Goal: Book appointment/travel/reservation

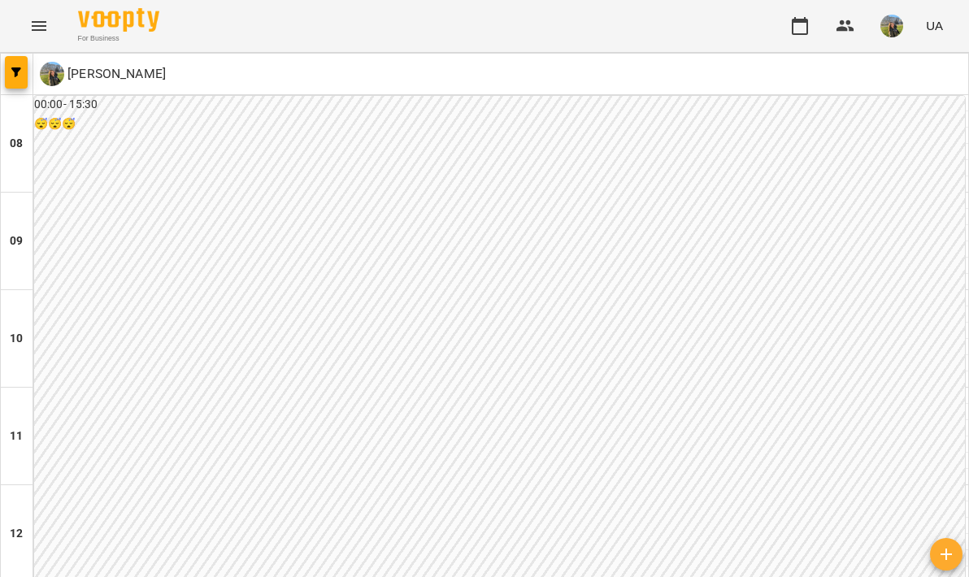
scroll to position [893, 0]
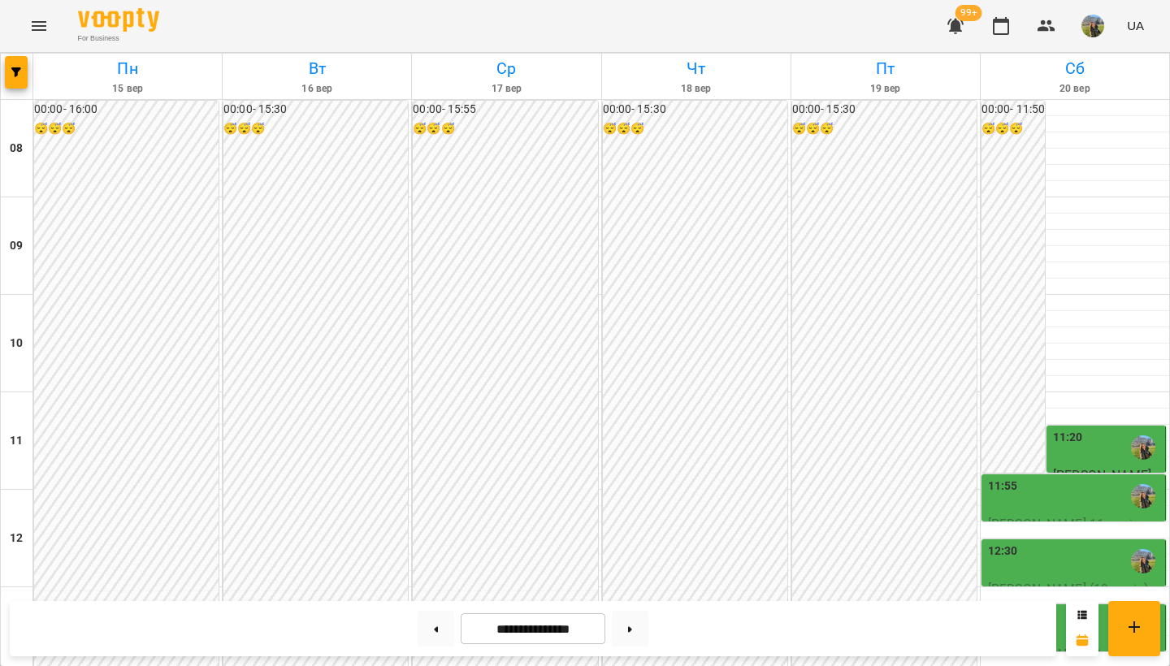
scroll to position [636, 0]
click at [5, 72] on span "button" at bounding box center [16, 72] width 23 height 10
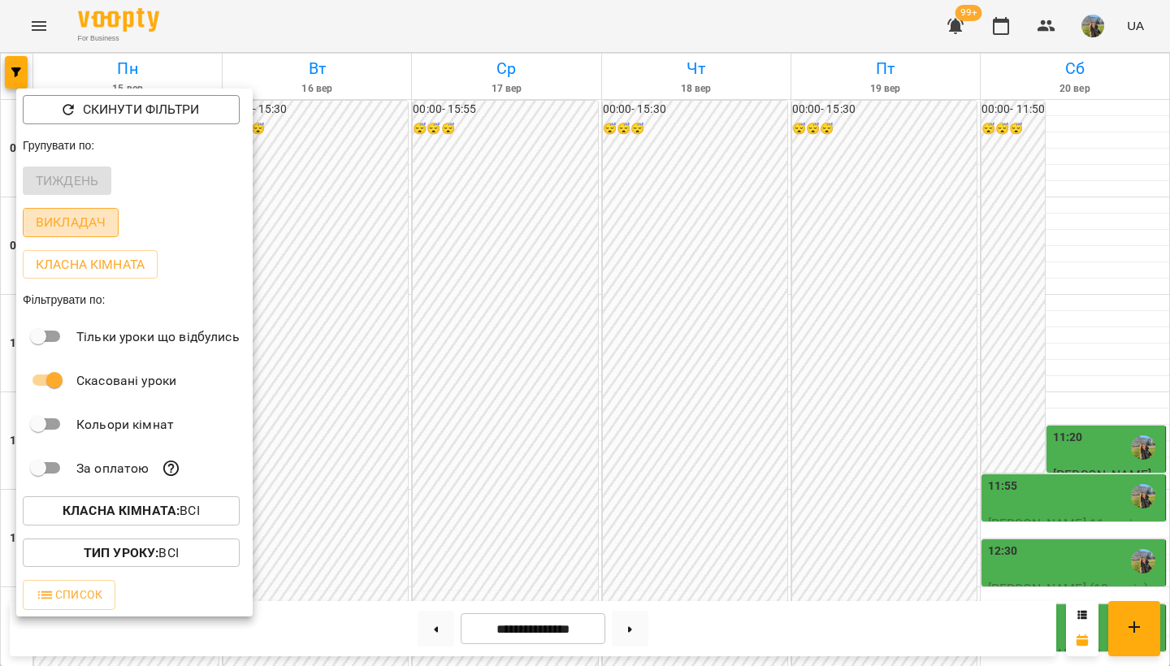
click at [104, 217] on p "Викладач" at bounding box center [71, 223] width 70 height 20
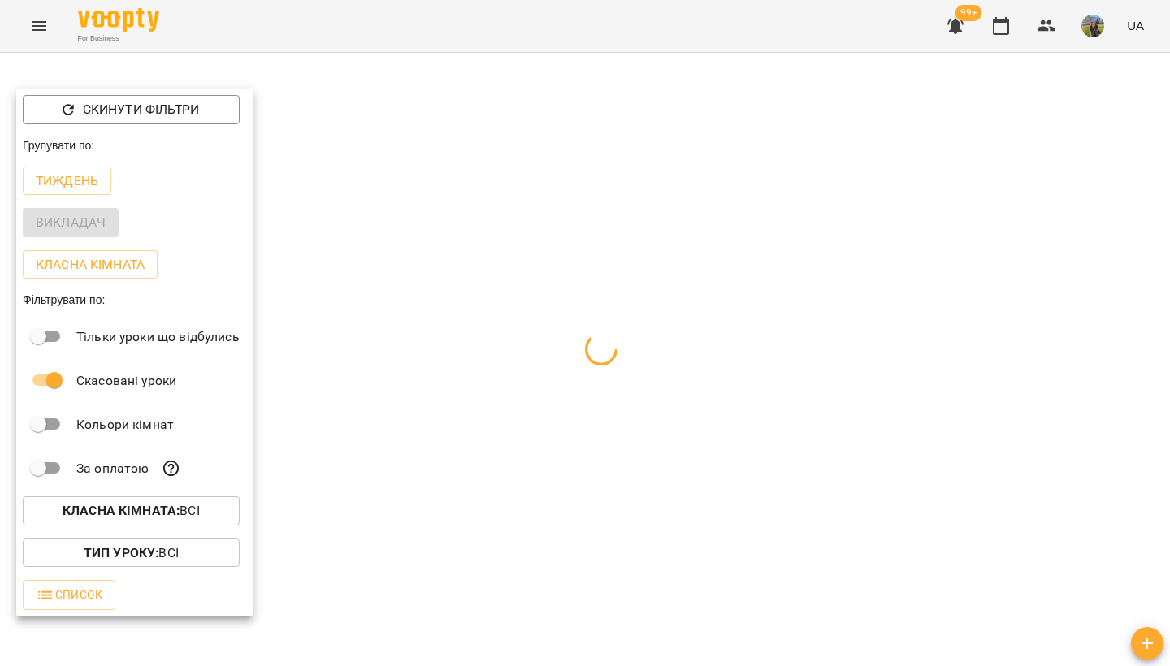
click at [447, 71] on div at bounding box center [585, 333] width 1170 height 666
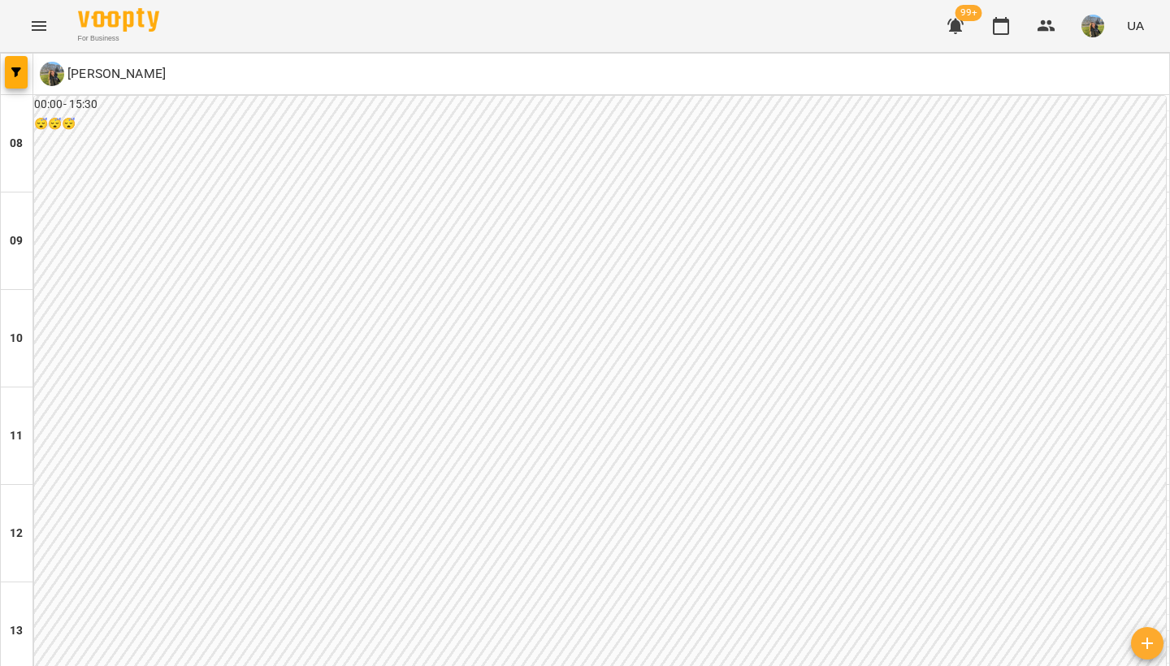
scroll to position [688, 0]
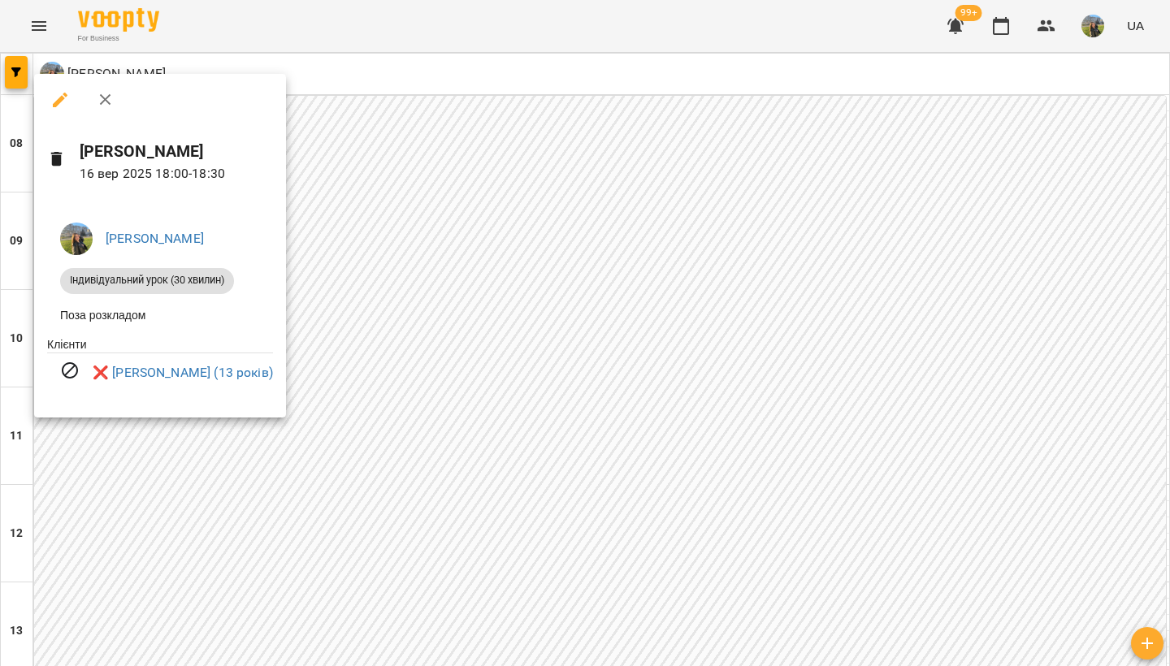
click at [558, 424] on div at bounding box center [585, 333] width 1170 height 666
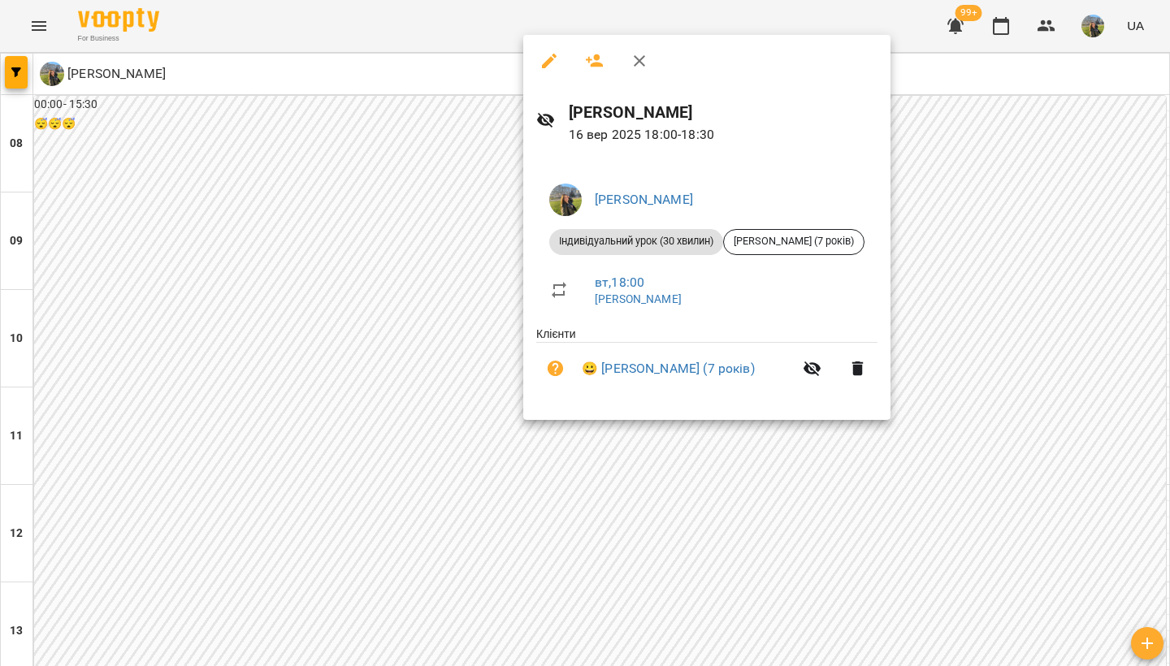
click at [505, 454] on div at bounding box center [585, 333] width 1170 height 666
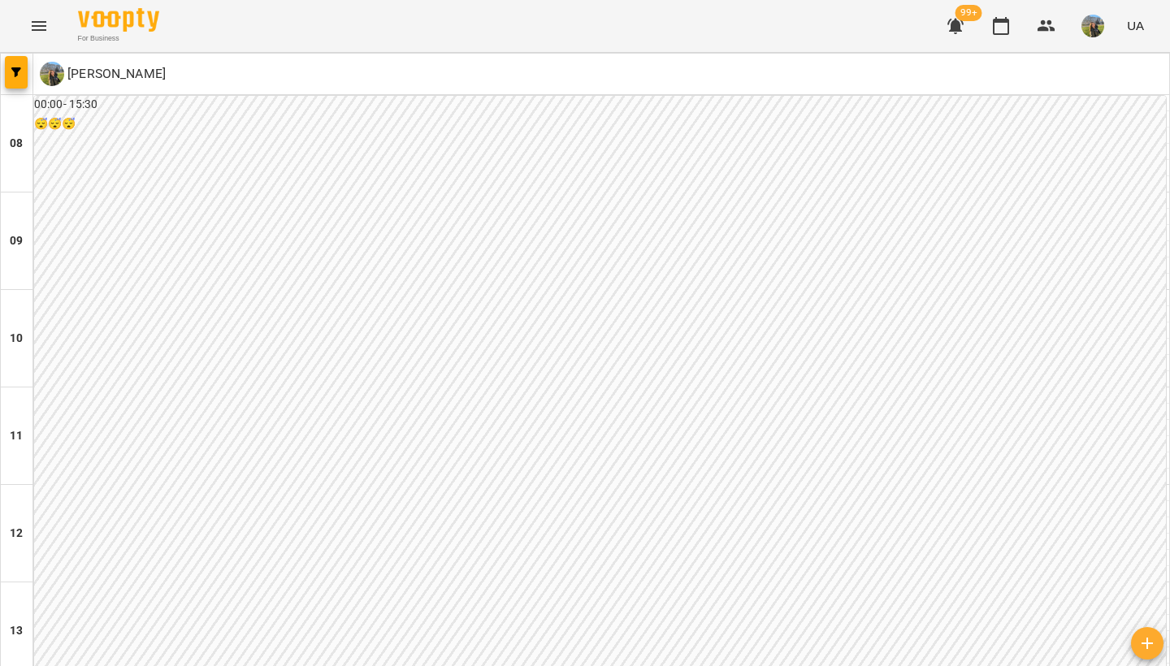
scroll to position [749, 0]
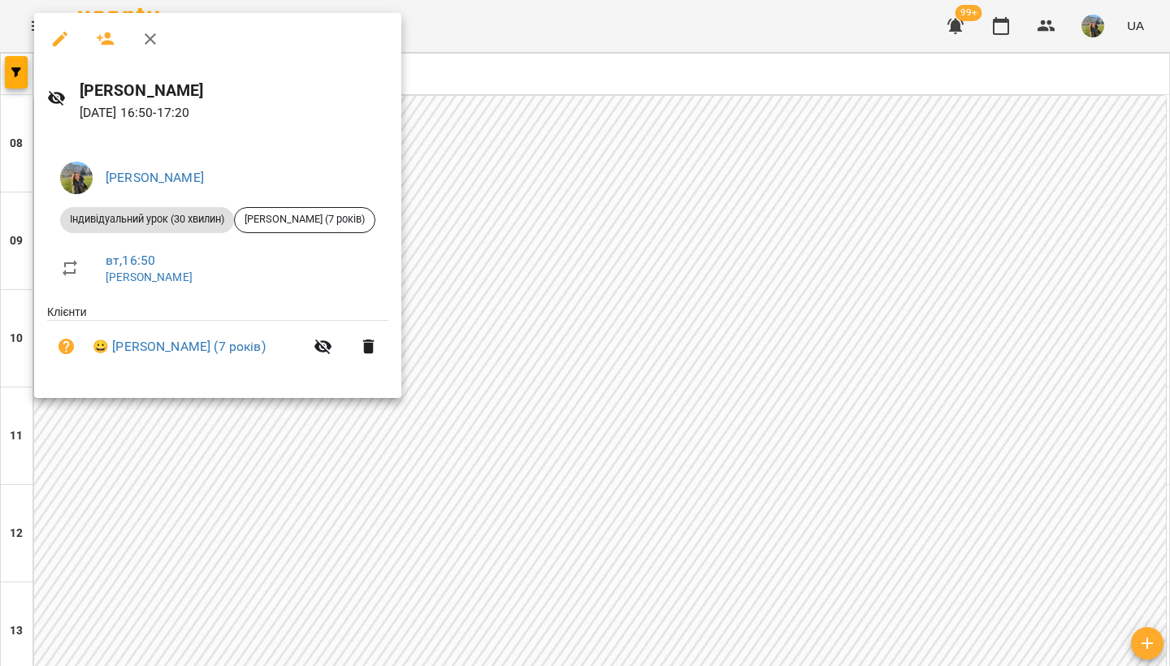
click at [580, 263] on div at bounding box center [585, 333] width 1170 height 666
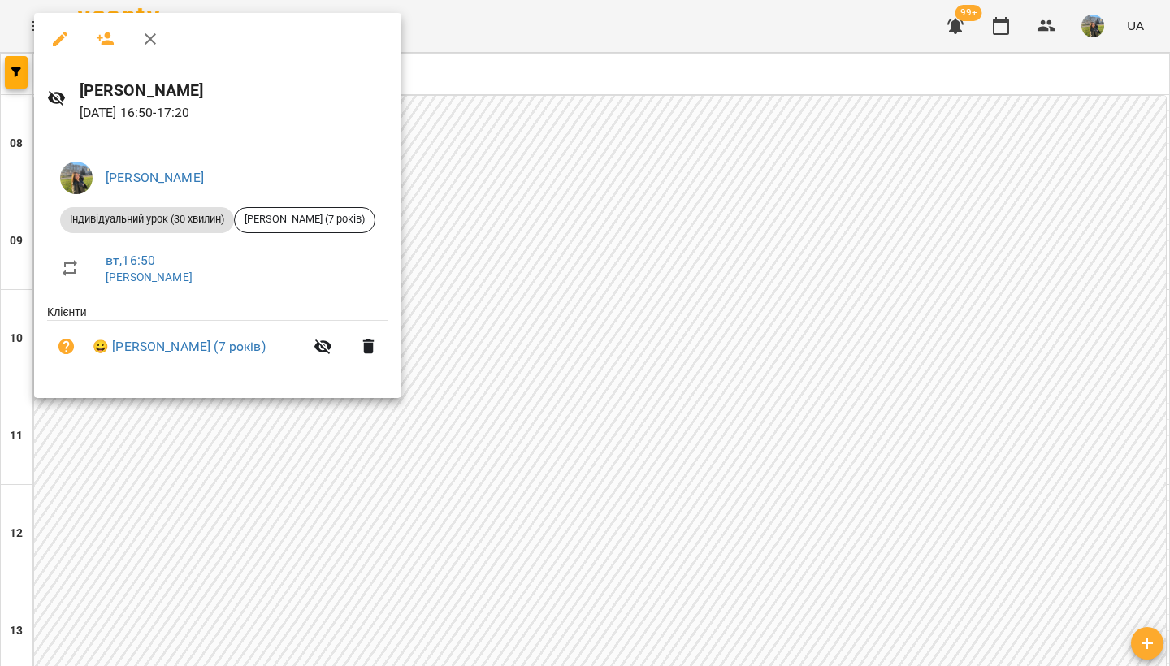
click at [580, 247] on div at bounding box center [585, 333] width 1170 height 666
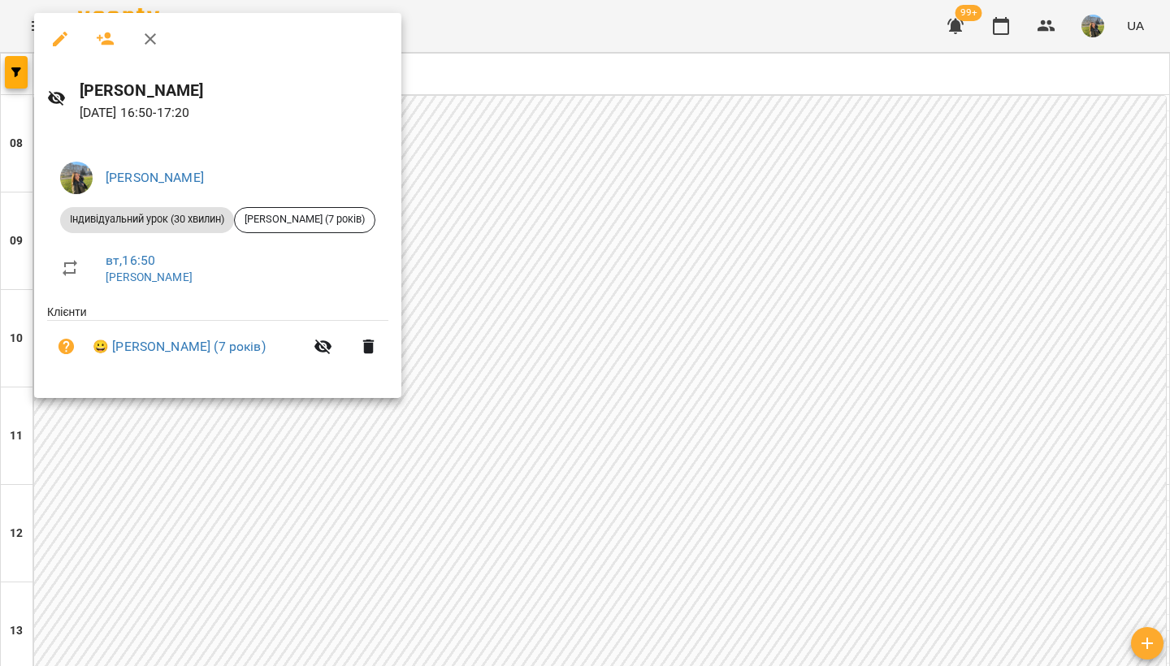
click at [567, 284] on div at bounding box center [585, 333] width 1170 height 666
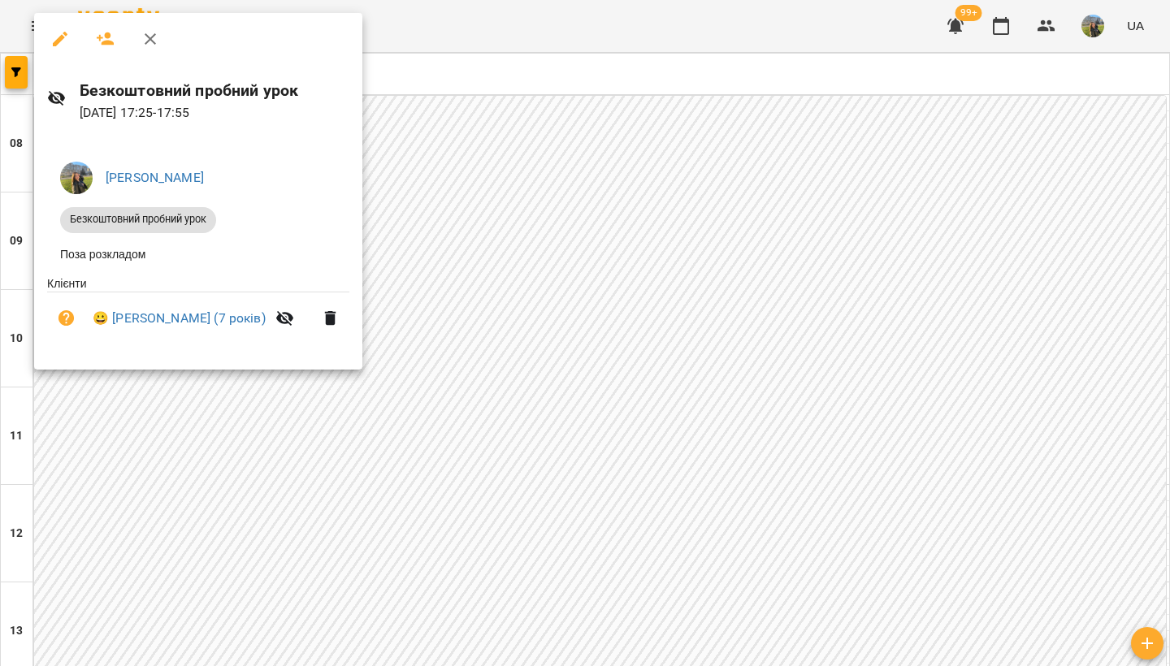
click at [776, 282] on div at bounding box center [585, 333] width 1170 height 666
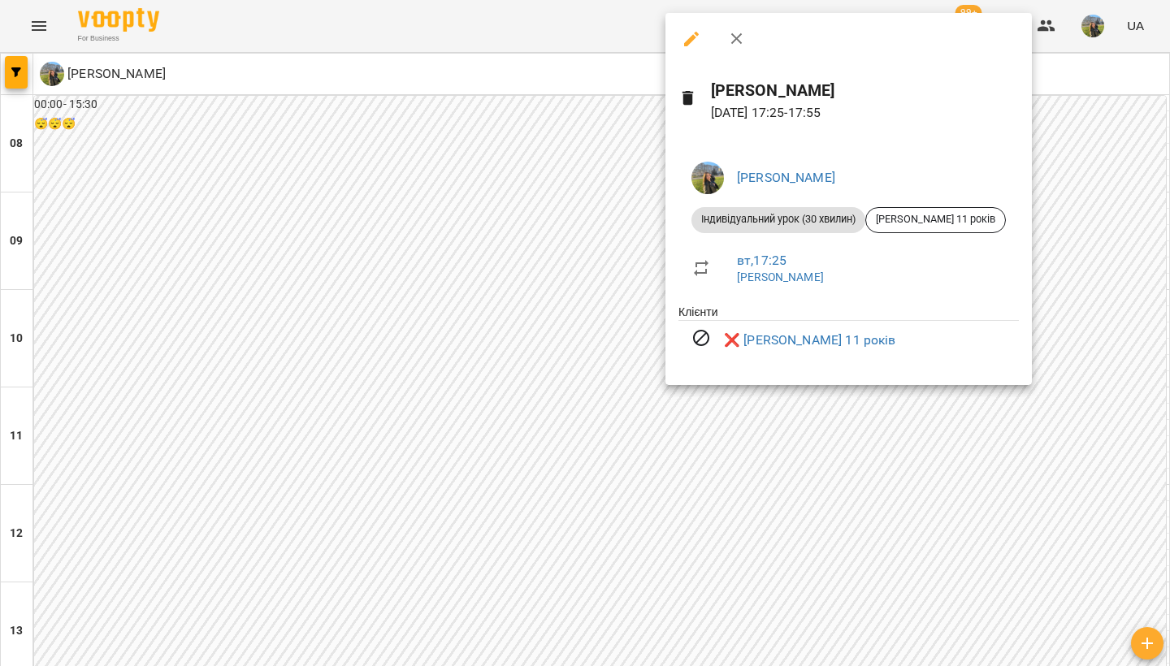
click at [579, 284] on div at bounding box center [585, 333] width 1170 height 666
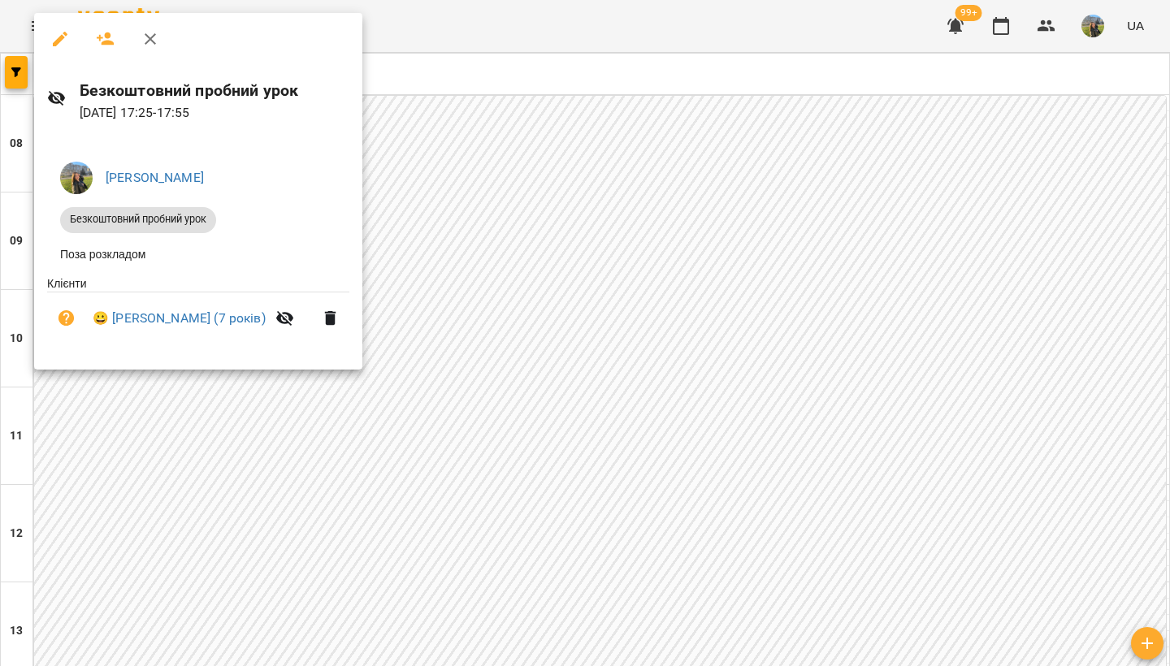
click at [600, 307] on div at bounding box center [585, 333] width 1170 height 666
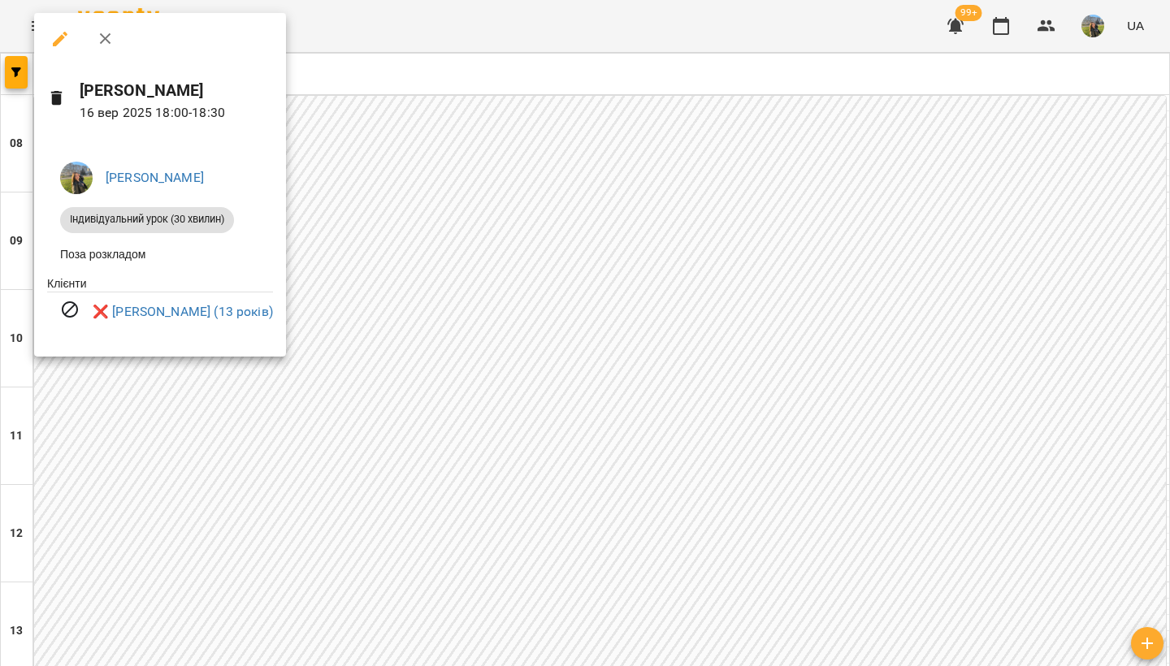
click at [638, 352] on div at bounding box center [585, 333] width 1170 height 666
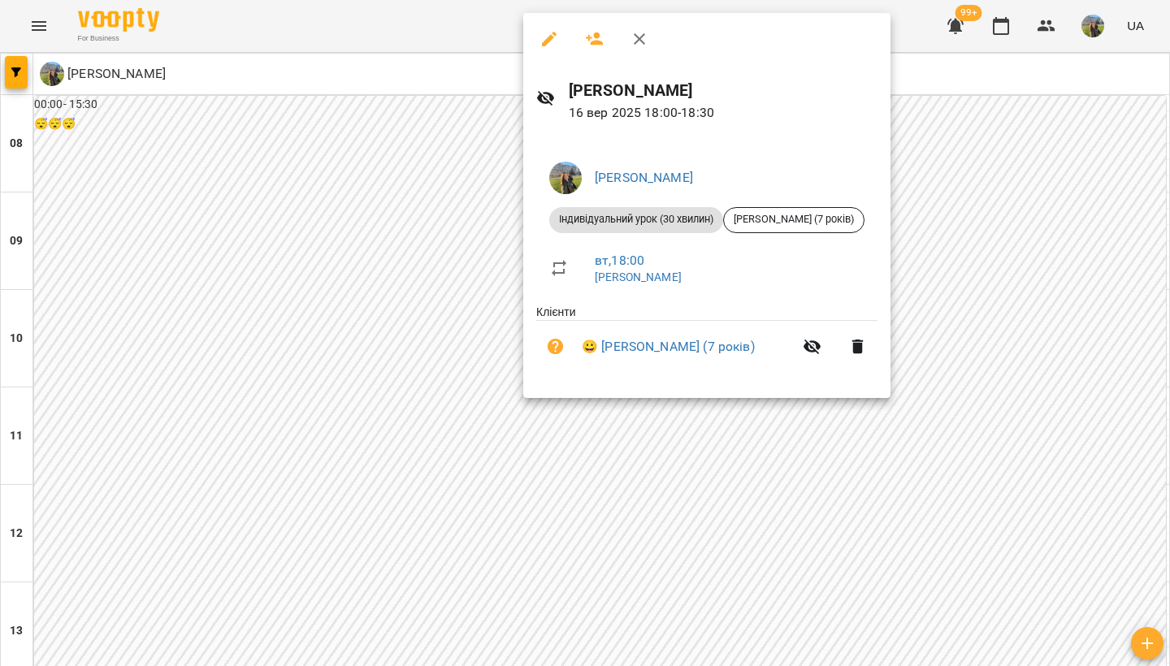
click at [365, 370] on div at bounding box center [585, 333] width 1170 height 666
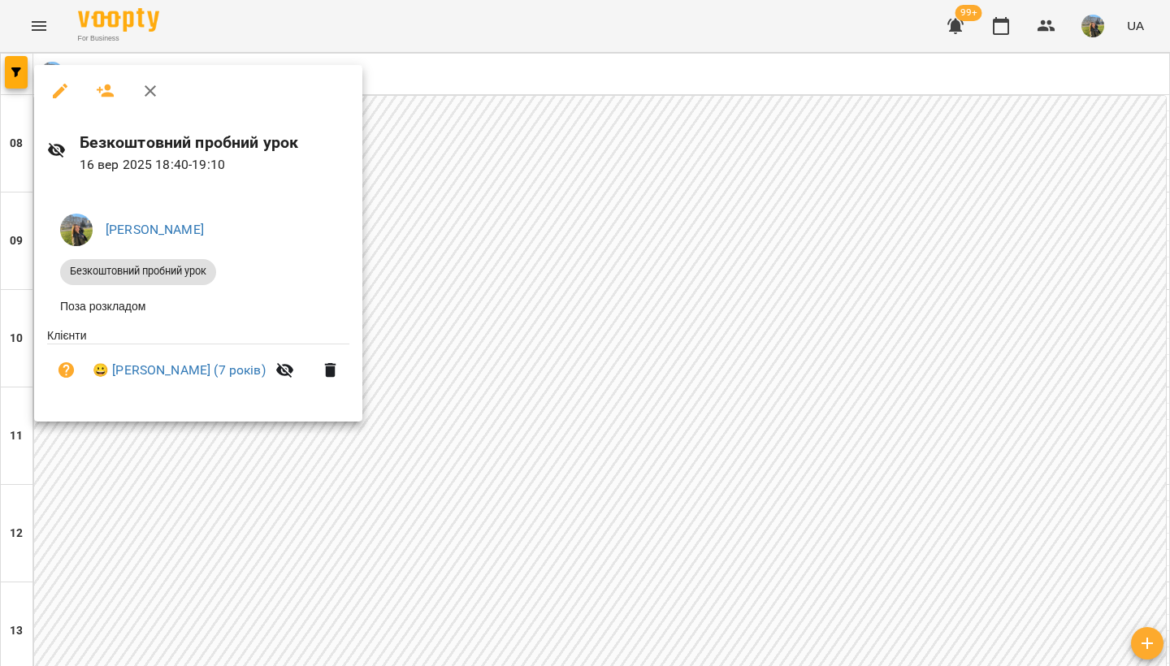
click at [526, 432] on div at bounding box center [585, 333] width 1170 height 666
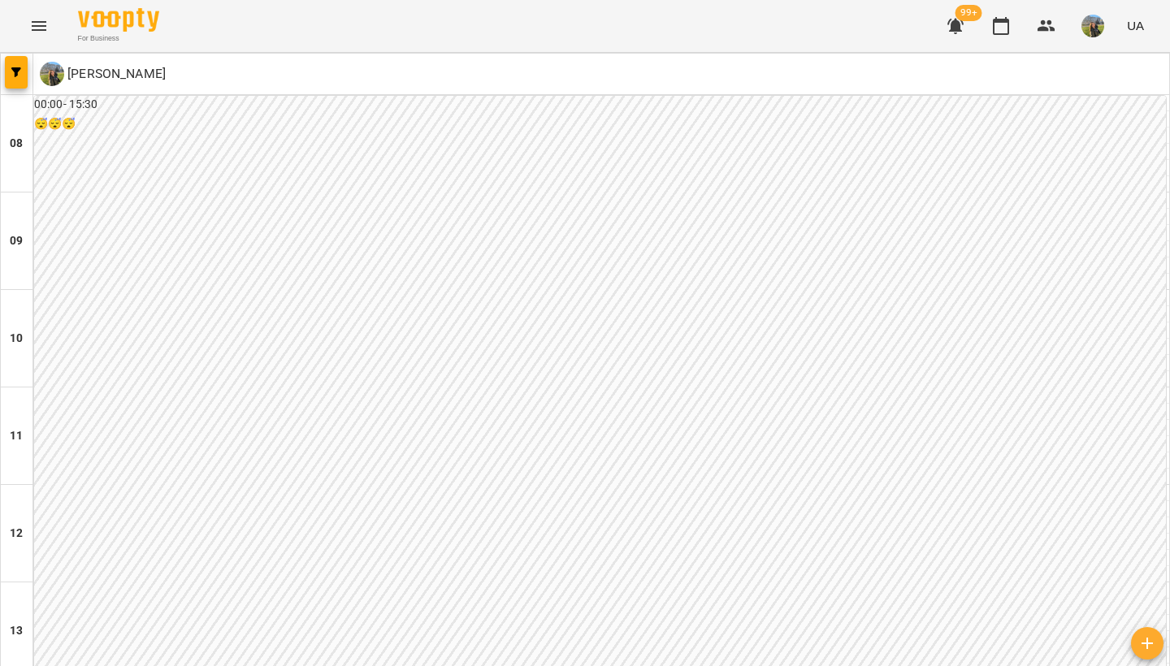
scroll to position [804, 0]
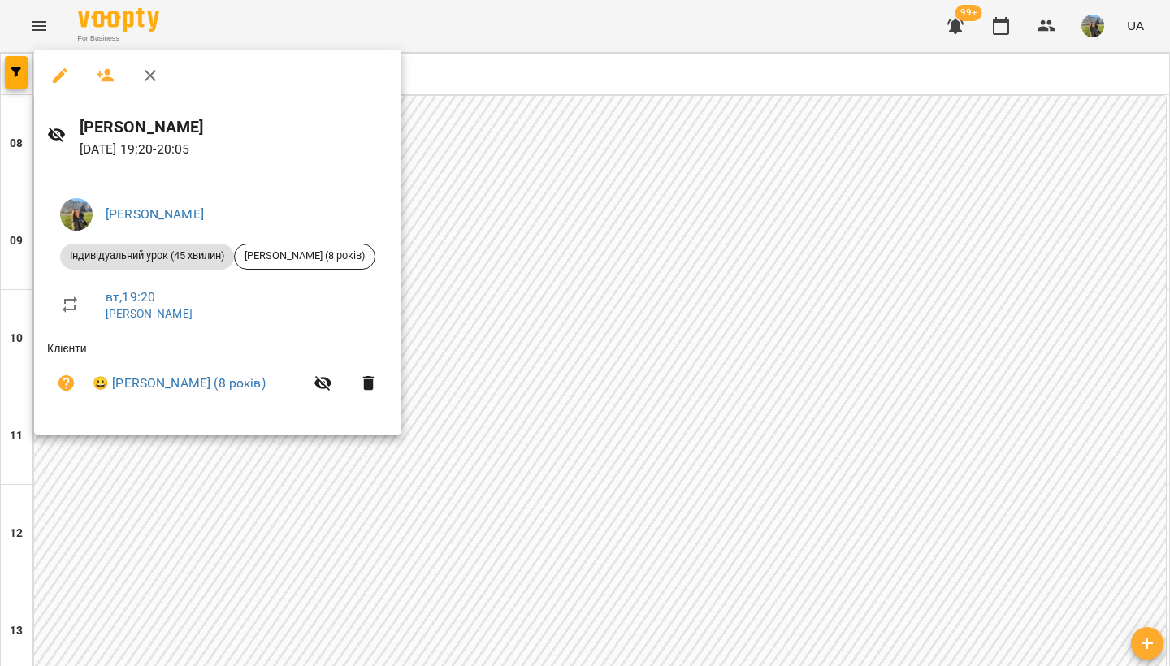
click at [600, 375] on div at bounding box center [585, 333] width 1170 height 666
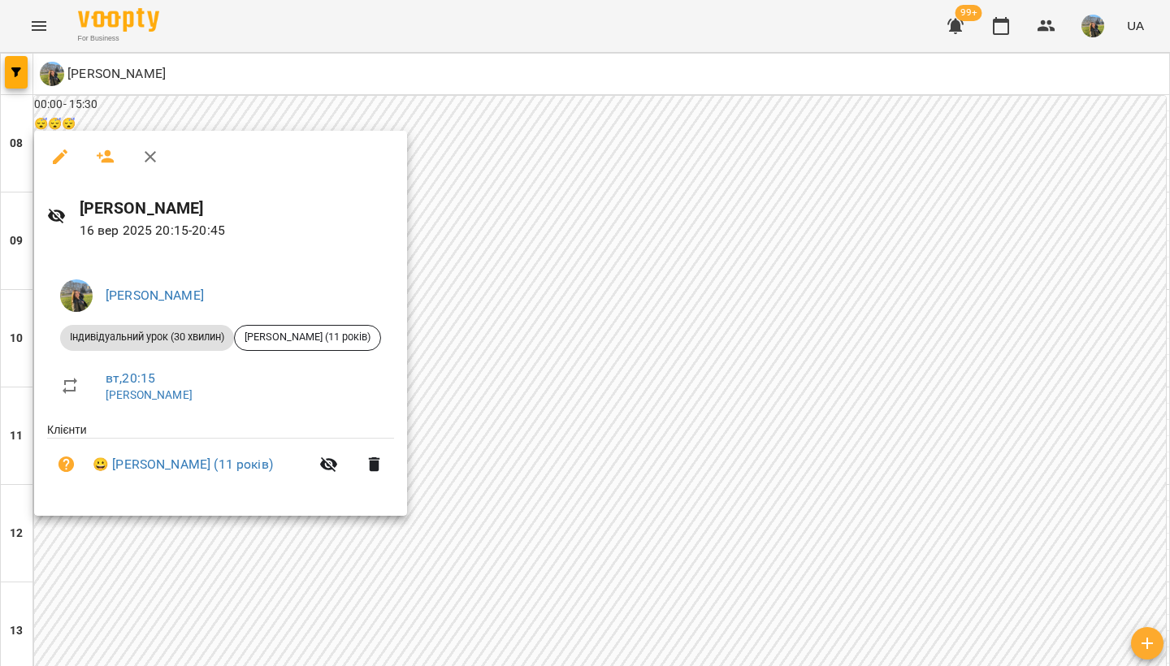
click at [579, 332] on div at bounding box center [585, 333] width 1170 height 666
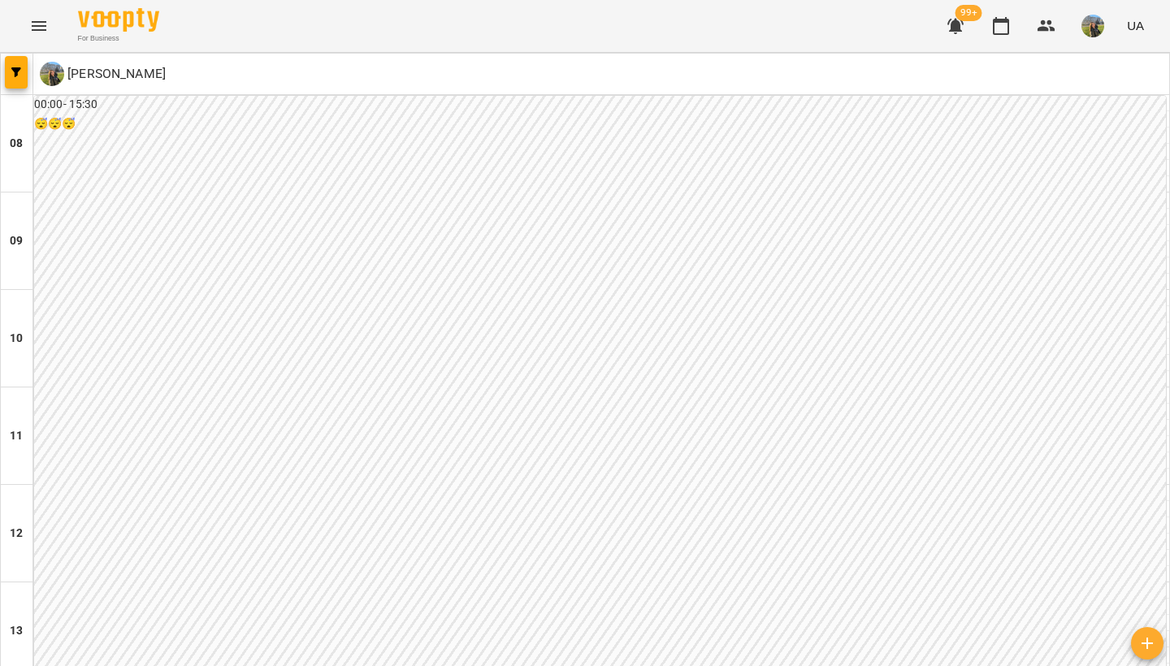
scroll to position [476, 0]
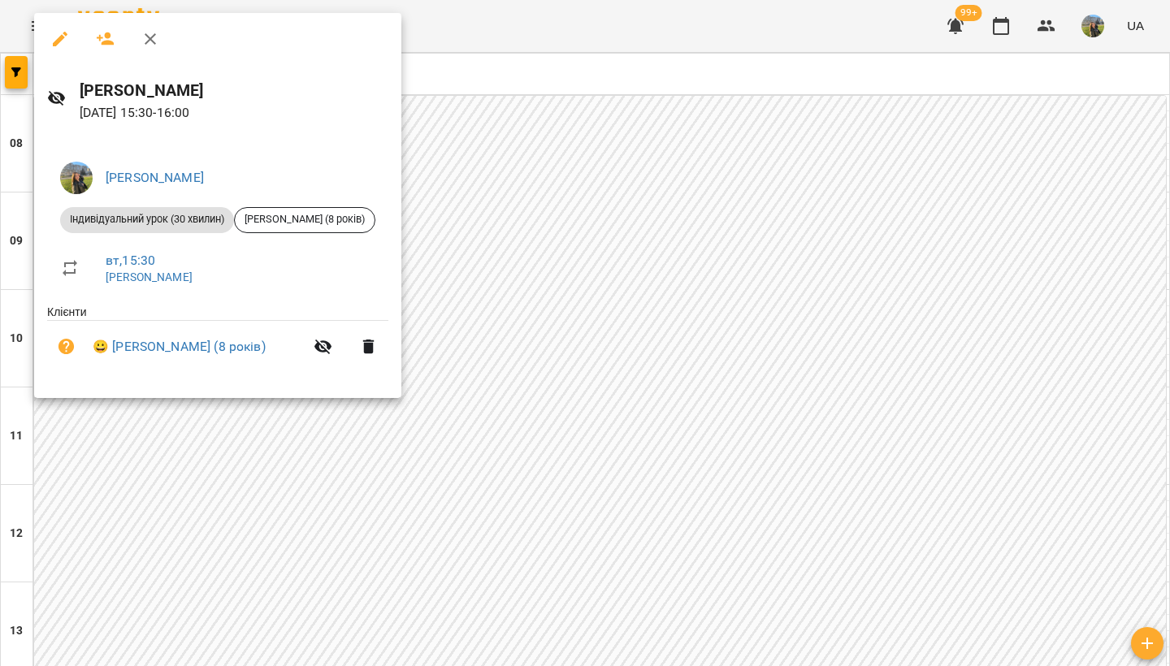
click at [610, 253] on div at bounding box center [585, 333] width 1170 height 666
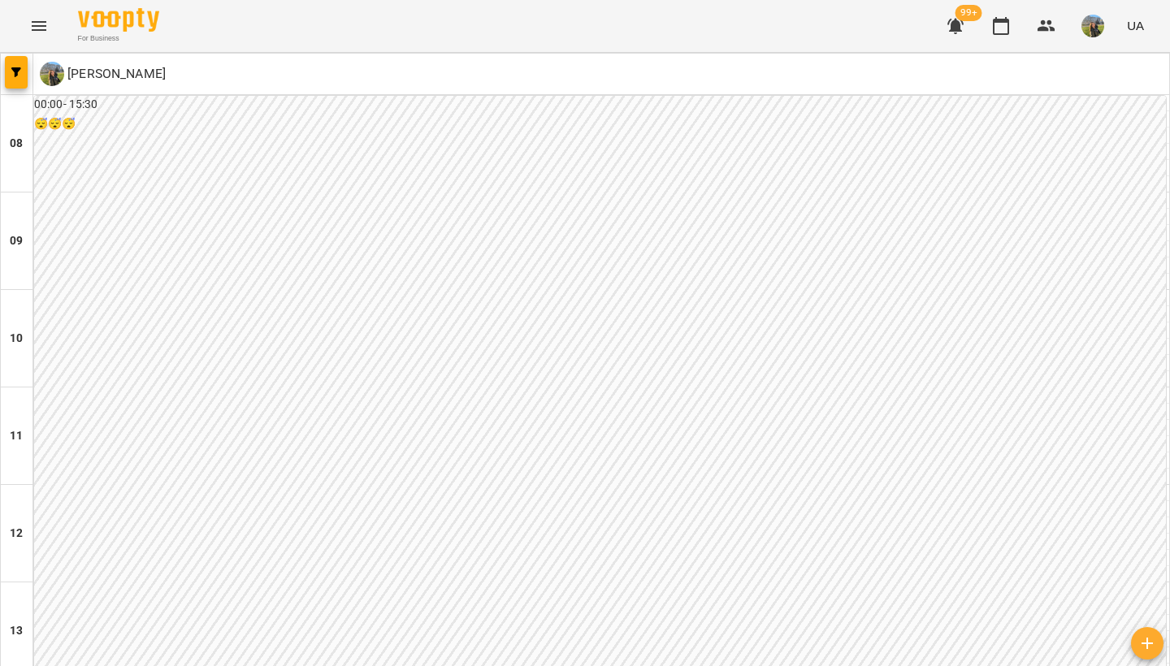
scroll to position [804, 0]
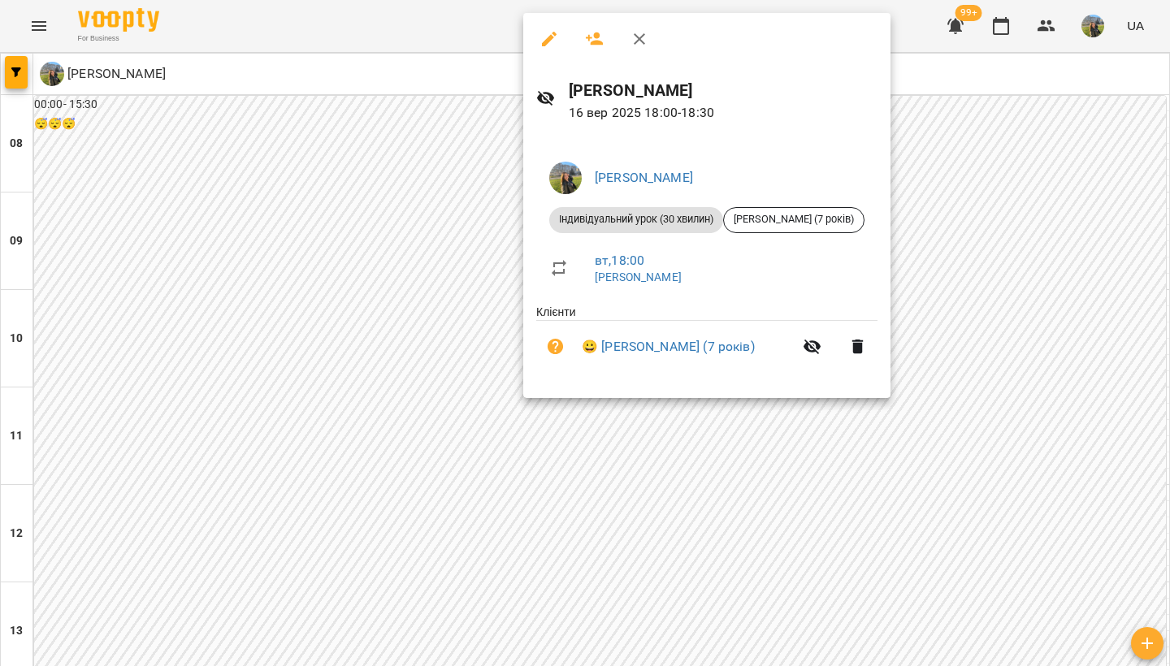
click at [581, 447] on div at bounding box center [585, 333] width 1170 height 666
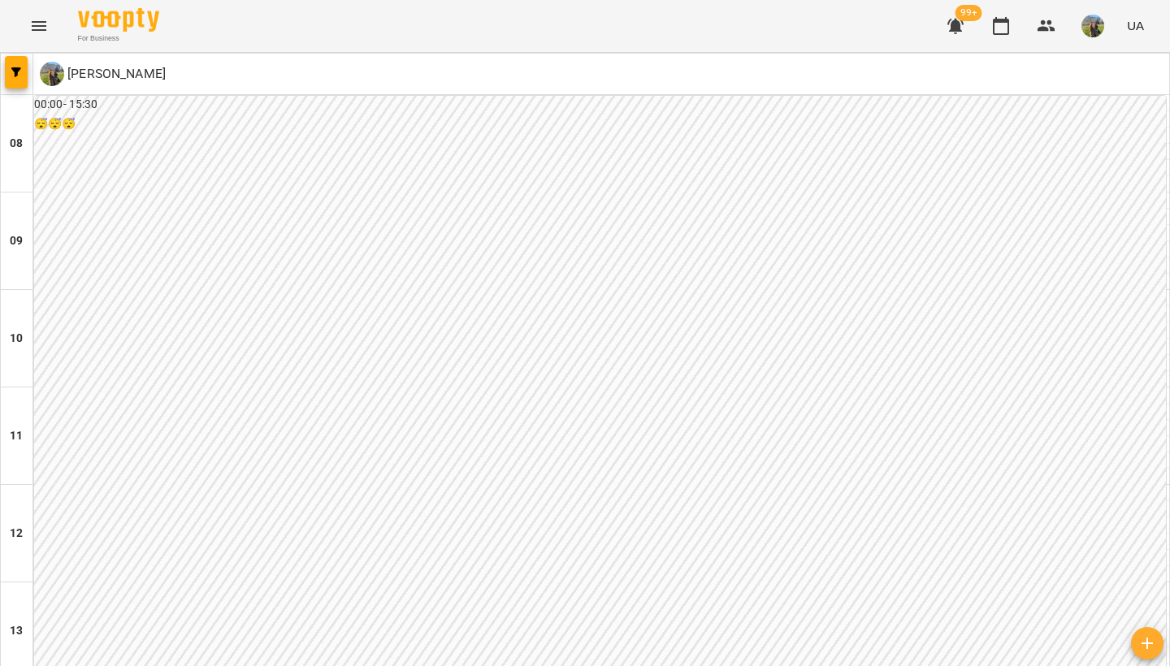
scroll to position [739, 0]
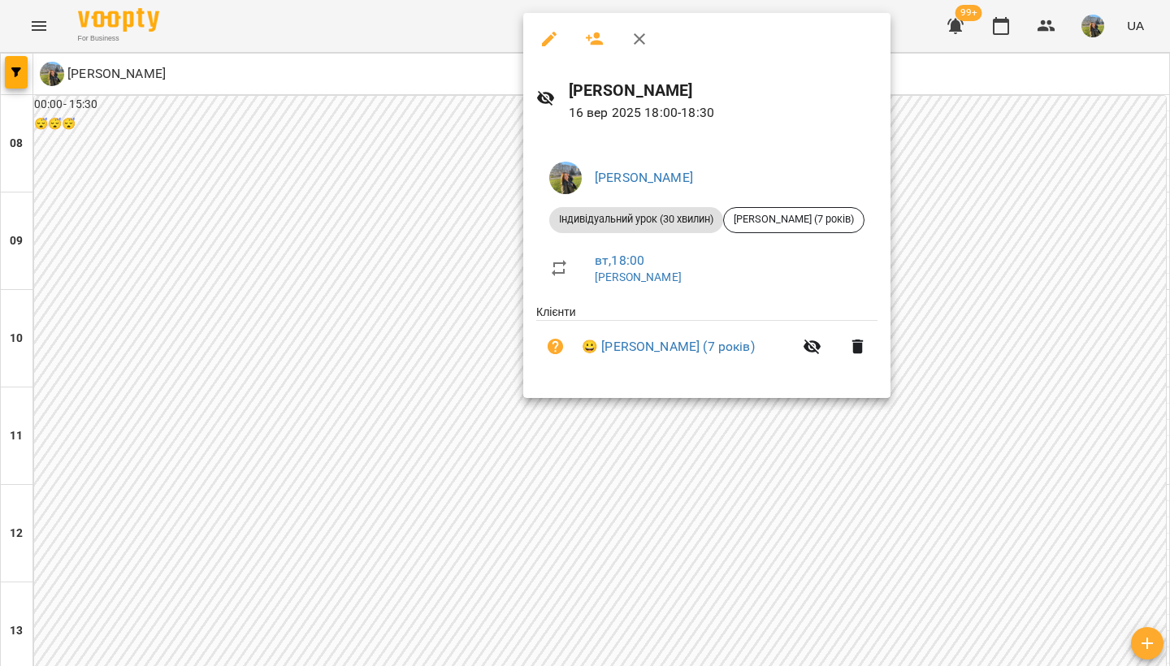
click at [968, 219] on div at bounding box center [585, 333] width 1170 height 666
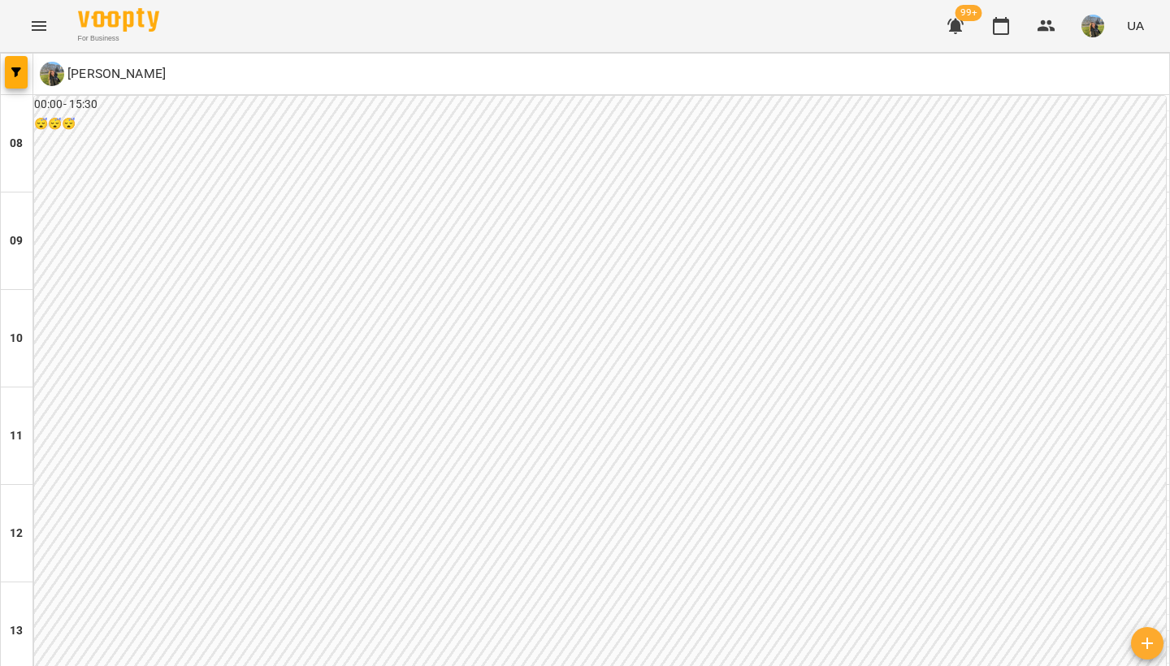
scroll to position [759, 0]
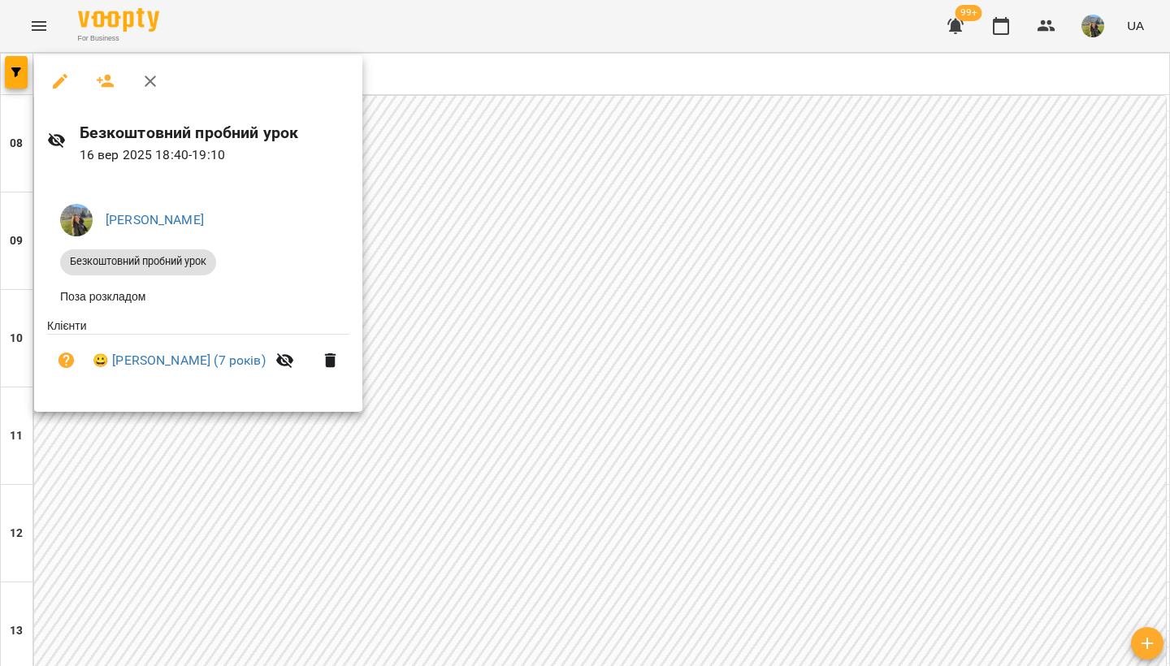
click at [843, 241] on div at bounding box center [585, 333] width 1170 height 666
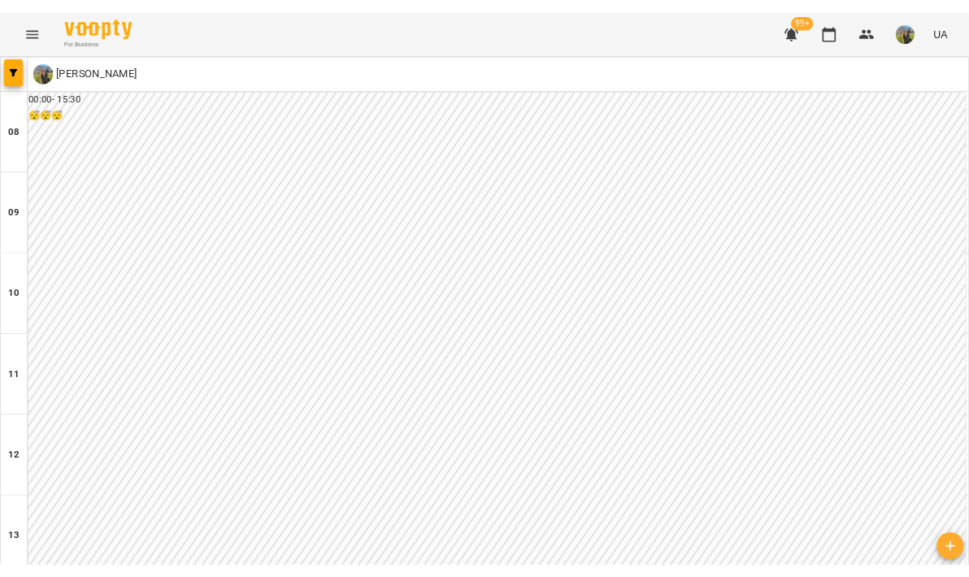
scroll to position [258, 0]
